Goal: Navigation & Orientation: Find specific page/section

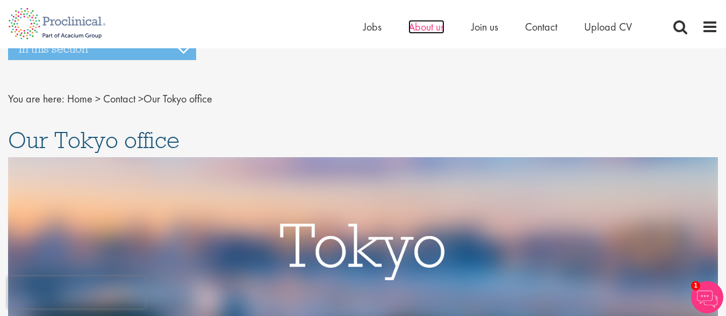
click at [427, 26] on span "About us" at bounding box center [426, 27] width 36 height 14
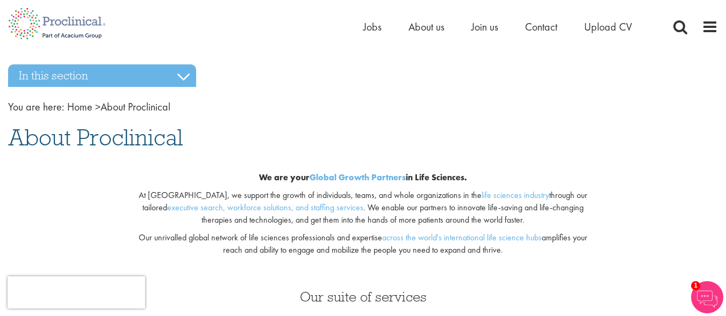
click at [449, 186] on div "We are your Global Growth Partners in Life Sciences. At Proclinical, we support…" at bounding box center [363, 217] width 484 height 125
